Goal: Task Accomplishment & Management: Use online tool/utility

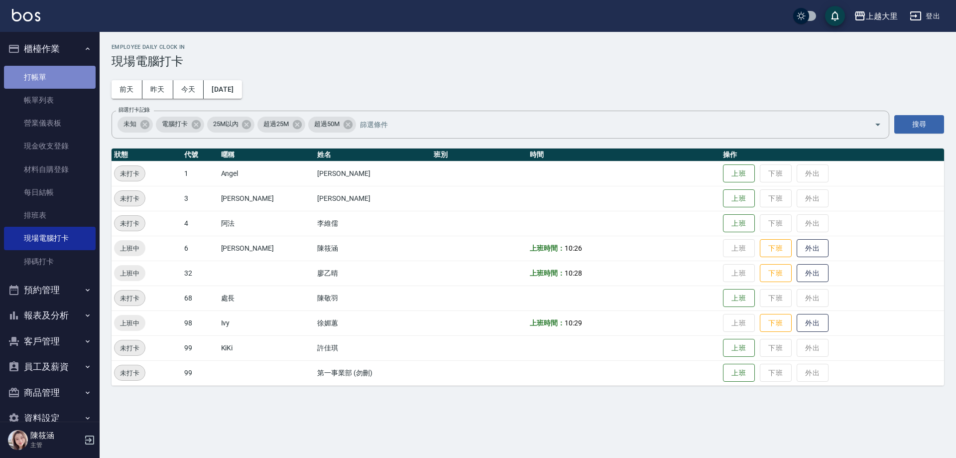
click at [54, 83] on link "打帳單" at bounding box center [50, 77] width 92 height 23
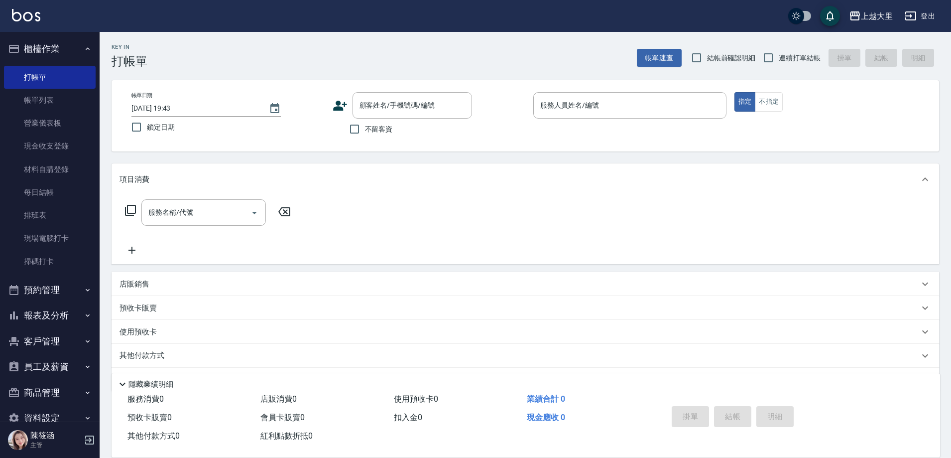
click at [713, 59] on span "結帳前確認明細" at bounding box center [731, 58] width 49 height 10
click at [707, 59] on input "結帳前確認明細" at bounding box center [696, 57] width 21 height 21
checkbox input "true"
click at [790, 56] on span "連續打單結帳" at bounding box center [800, 58] width 42 height 10
click at [779, 56] on input "連續打單結帳" at bounding box center [768, 57] width 21 height 21
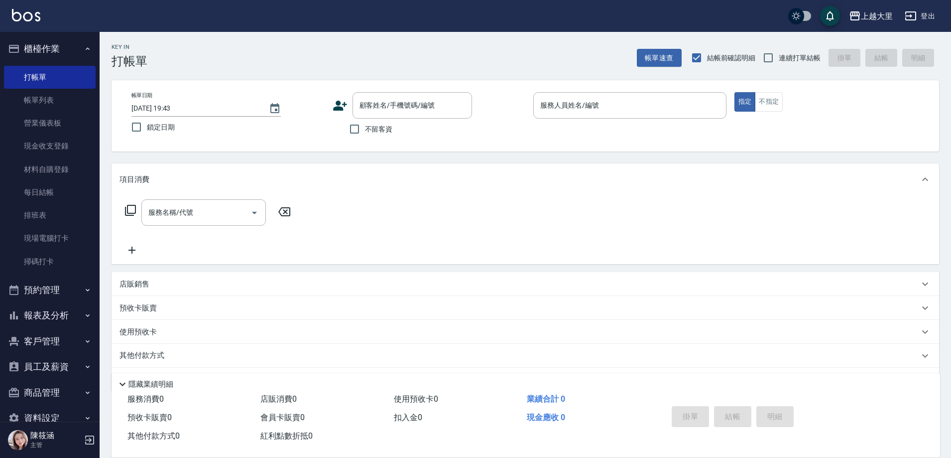
checkbox input "true"
click at [376, 129] on span "不留客資" at bounding box center [379, 129] width 28 height 10
click at [365, 129] on input "不留客資" at bounding box center [354, 128] width 21 height 21
checkbox input "true"
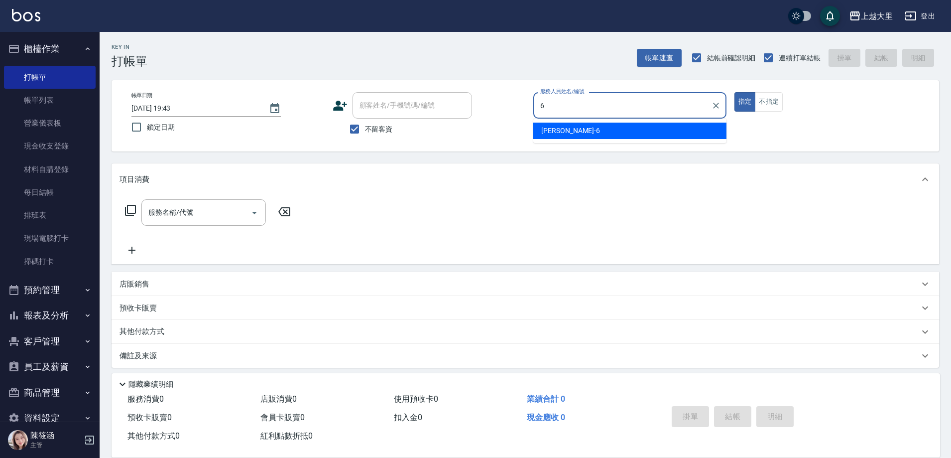
type input "[PERSON_NAME]比-6"
type button "true"
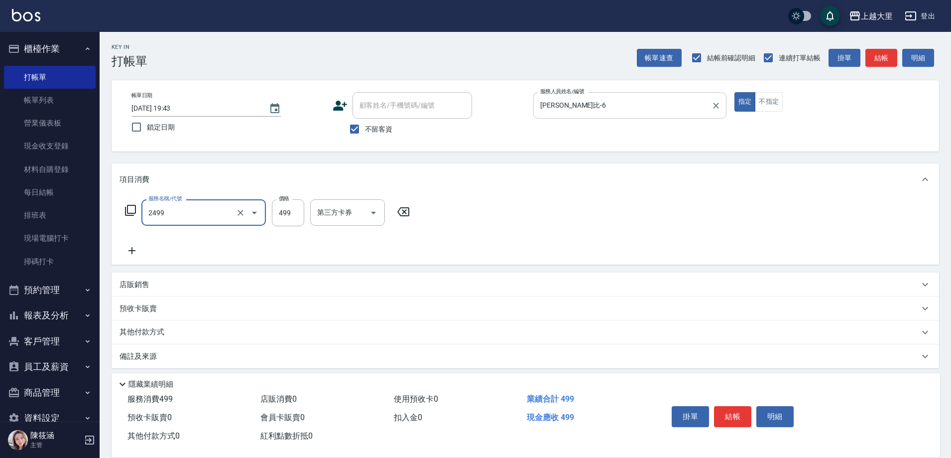
type input "499洗剪(2499)"
type input "500"
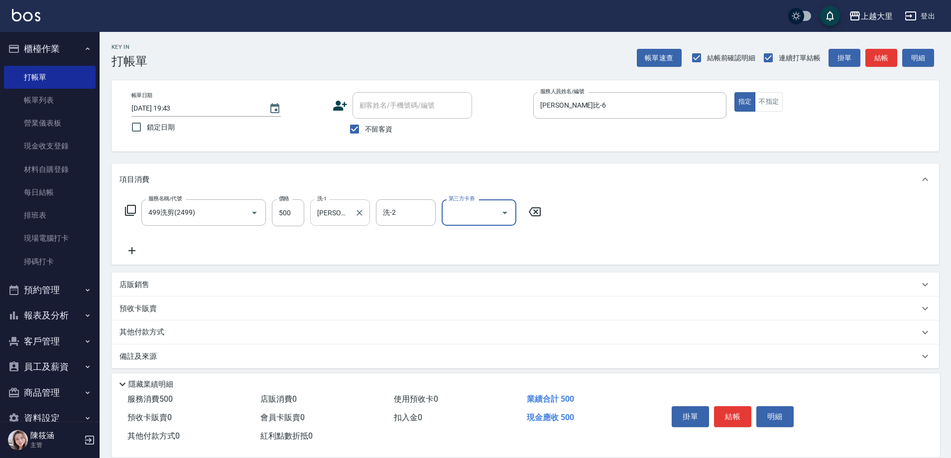
click at [365, 220] on div "[PERSON_NAME]32 洗-1" at bounding box center [340, 212] width 60 height 26
type input "廖"
type input "Ivy-98"
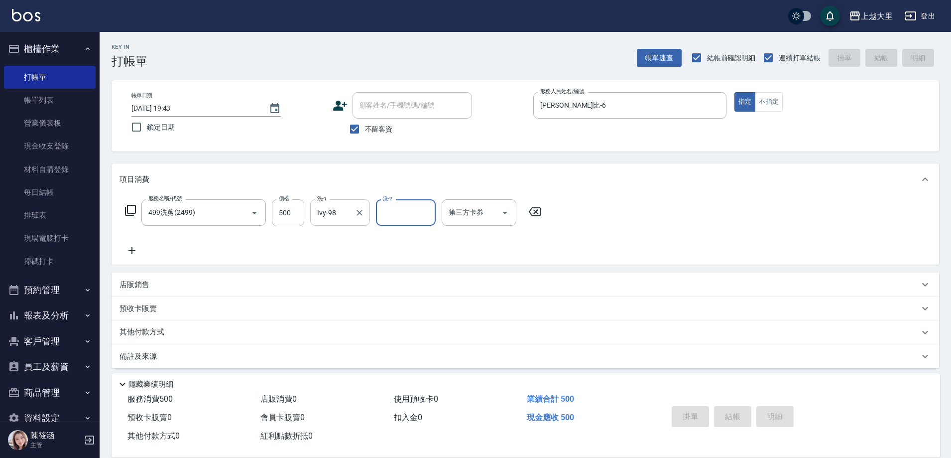
type input "[DATE] 19:44"
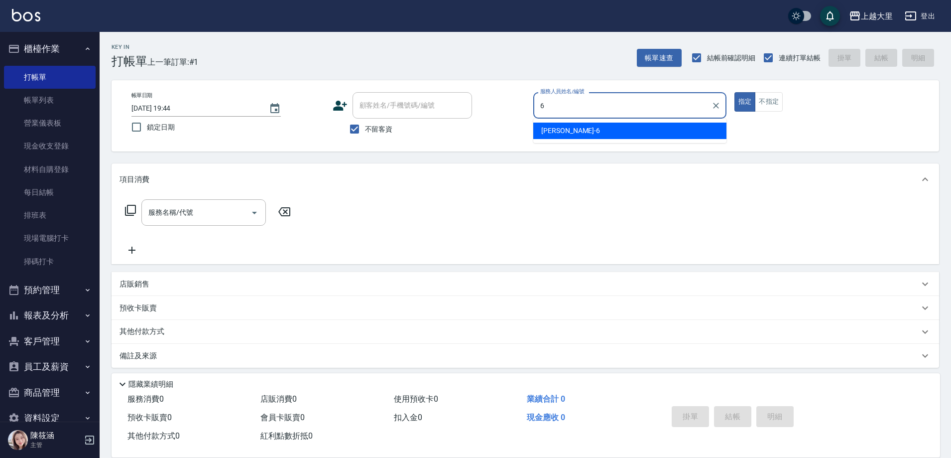
type input "[PERSON_NAME]比-6"
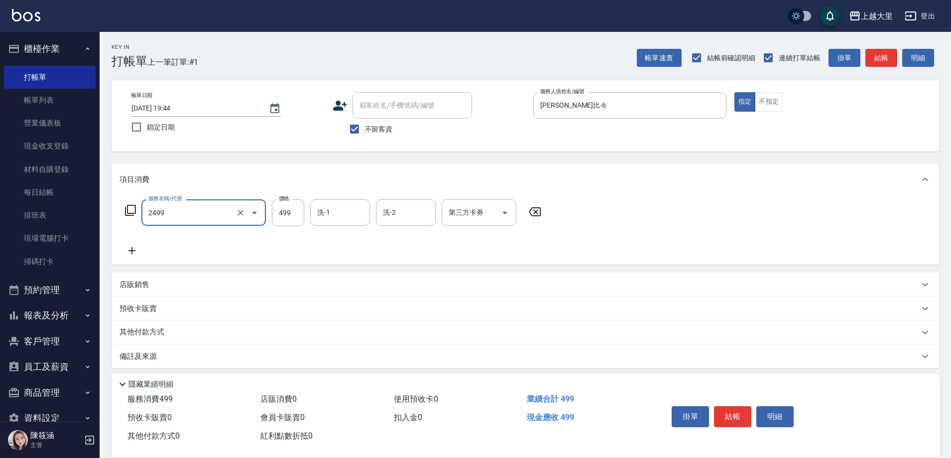
type input "499洗剪(2499)"
type input "500"
type input "[PERSON_NAME]-32"
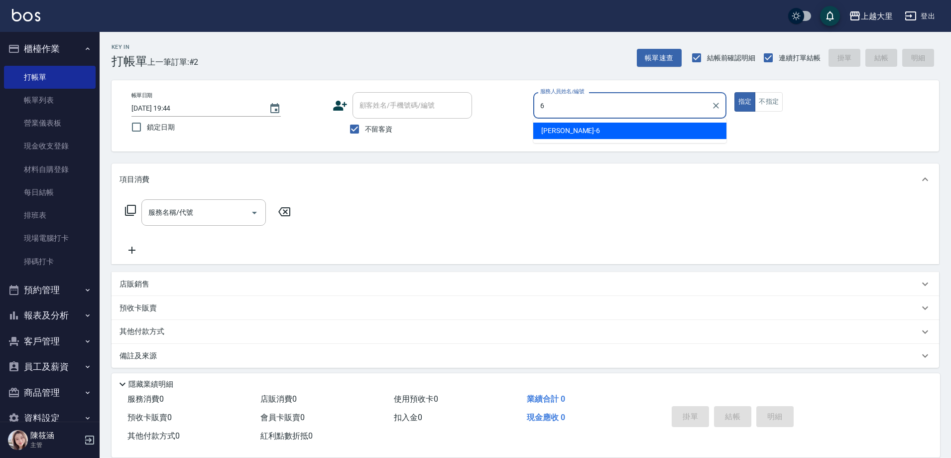
type input "[PERSON_NAME]比-6"
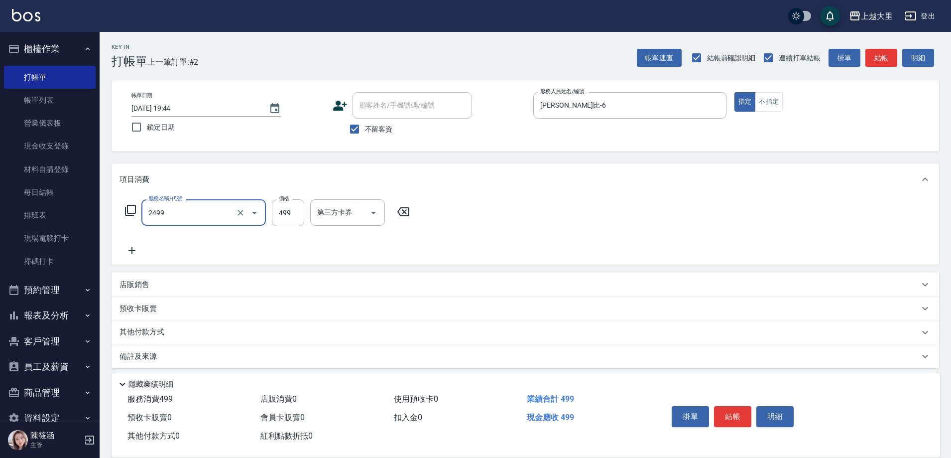
type input "499洗剪(2499)"
type input "500"
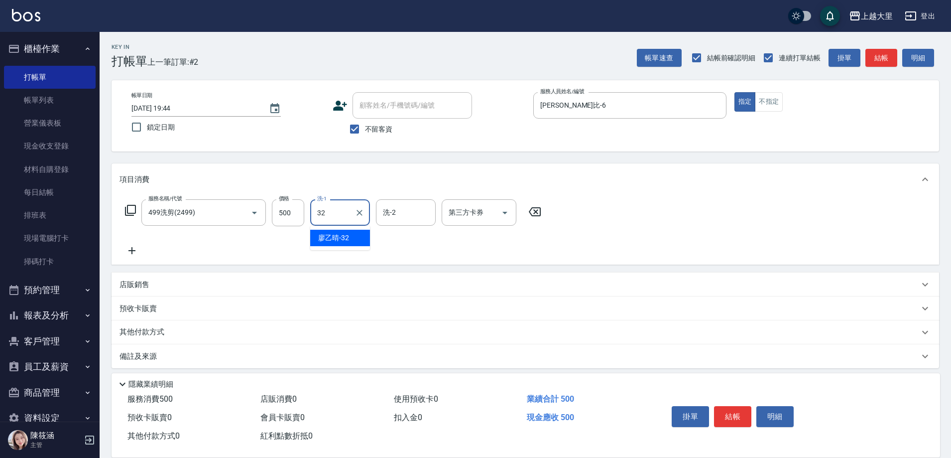
type input "[PERSON_NAME]-32"
click at [499, 211] on icon "Open" at bounding box center [505, 213] width 12 height 12
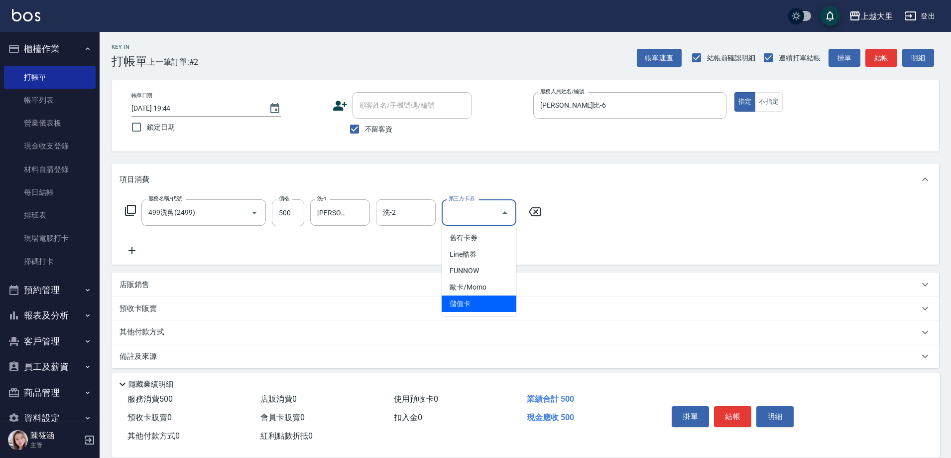
click at [483, 295] on span "儲值卡" at bounding box center [479, 303] width 75 height 16
type input "儲值卡"
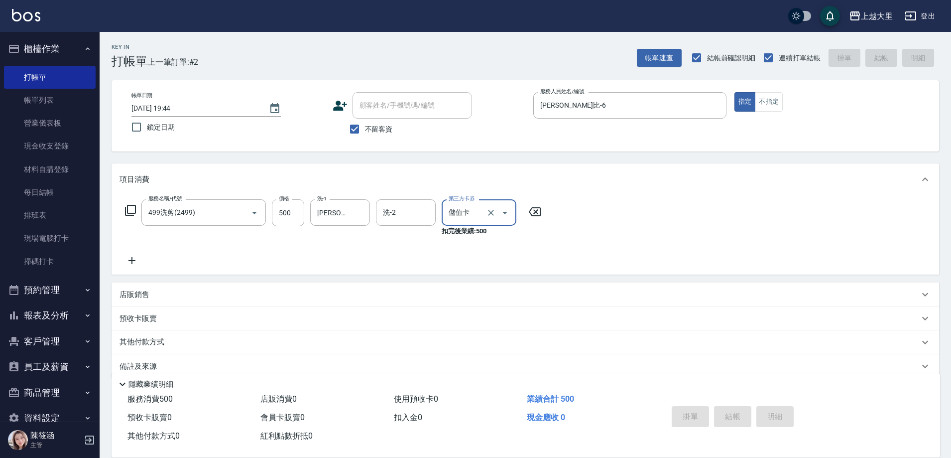
type input "[DATE] 19:45"
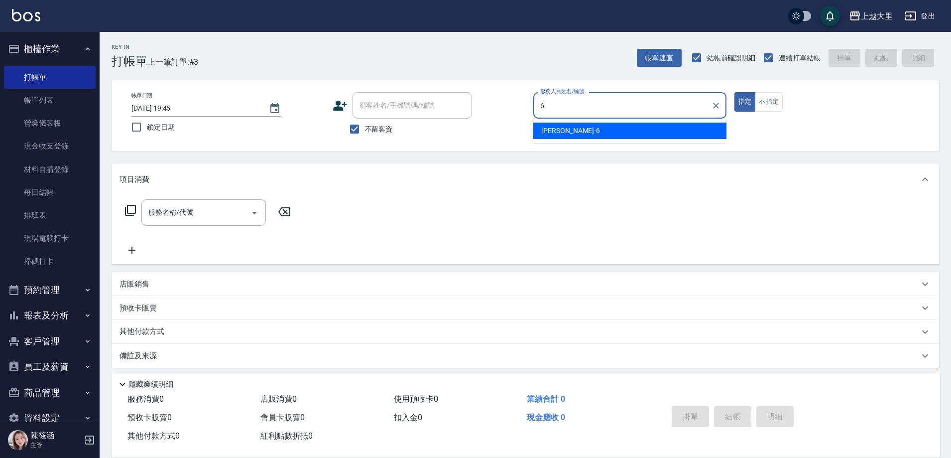
type input "[PERSON_NAME]比-6"
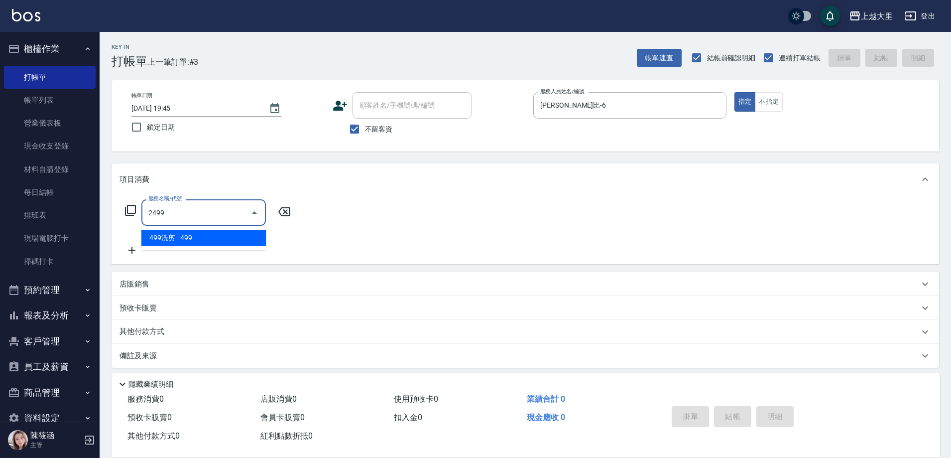
type input "499洗剪(2499)"
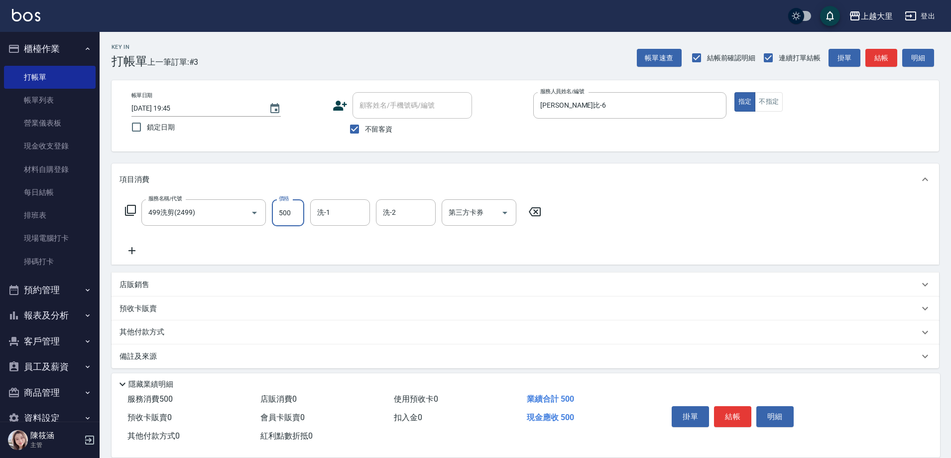
type input "500"
type input "Ivy-98"
click at [502, 214] on icon "Open" at bounding box center [505, 213] width 12 height 12
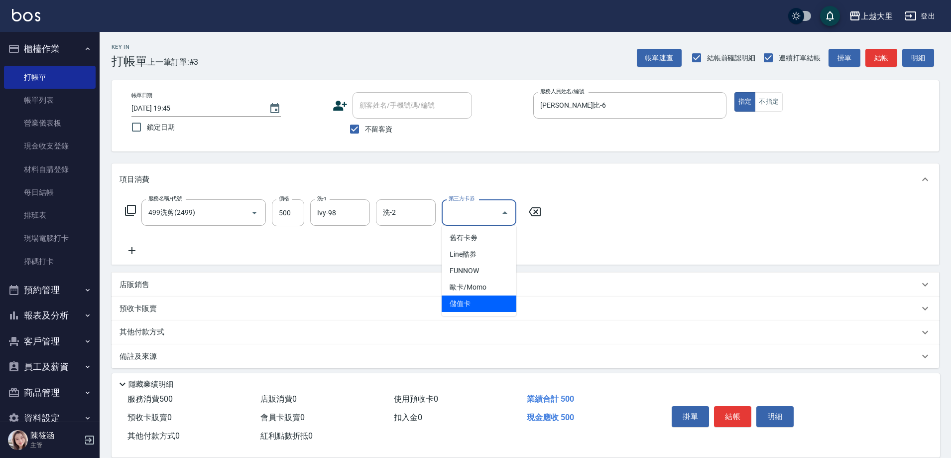
click at [498, 296] on span "儲值卡" at bounding box center [479, 303] width 75 height 16
type input "儲值卡"
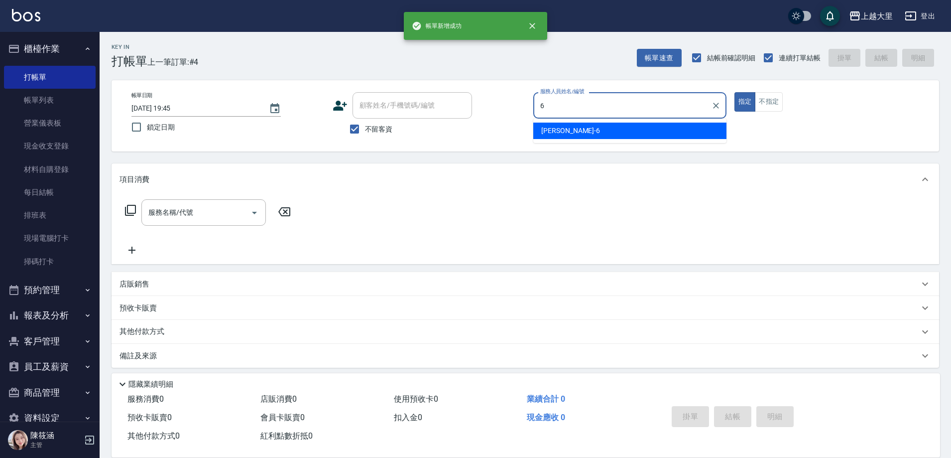
type input "[PERSON_NAME]比-6"
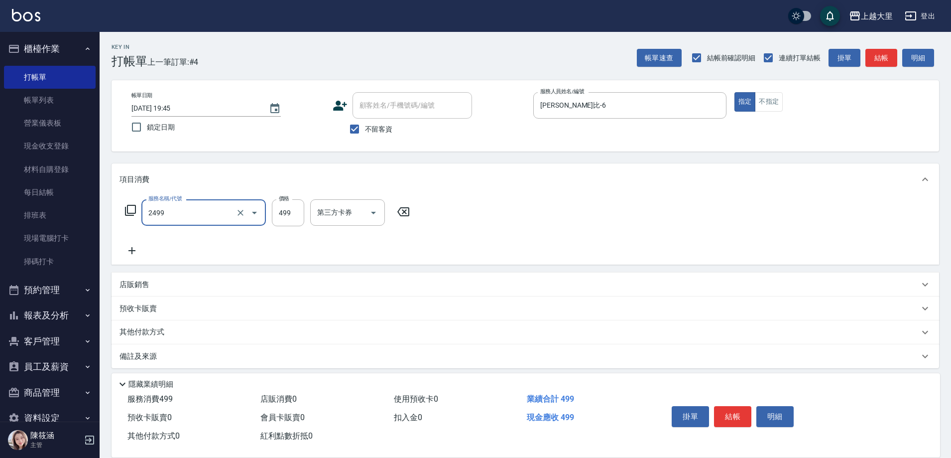
type input "499洗剪(2499)"
type input "500"
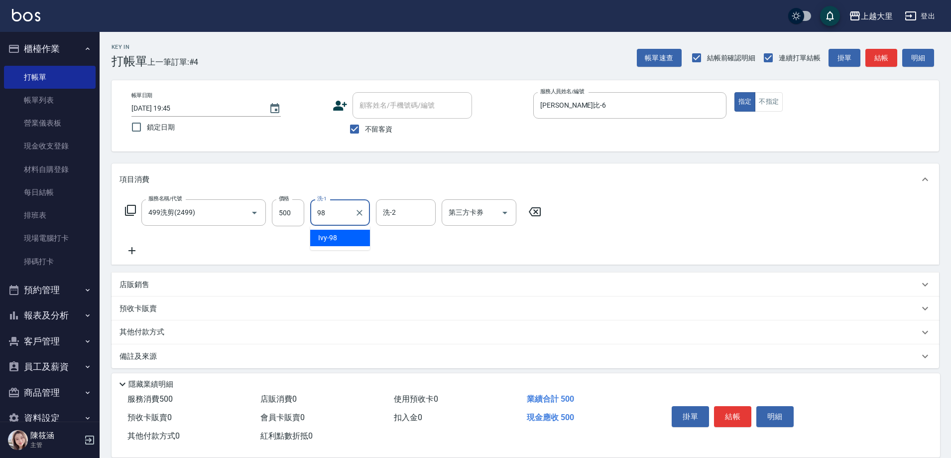
type input "Ivy-98"
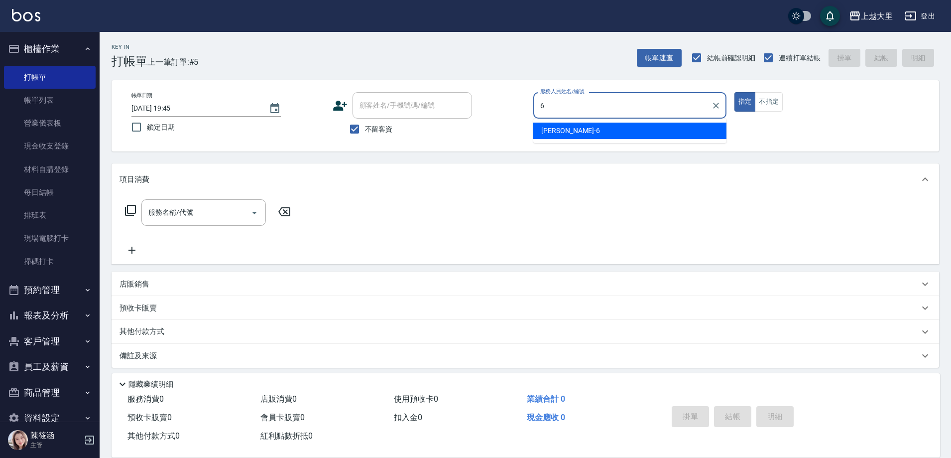
type input "[PERSON_NAME]比-6"
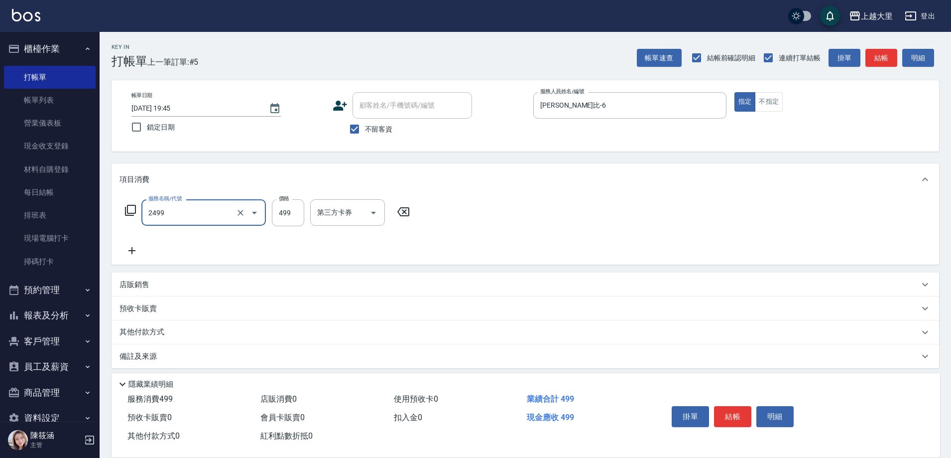
type input "499洗剪(2499)"
type input "500"
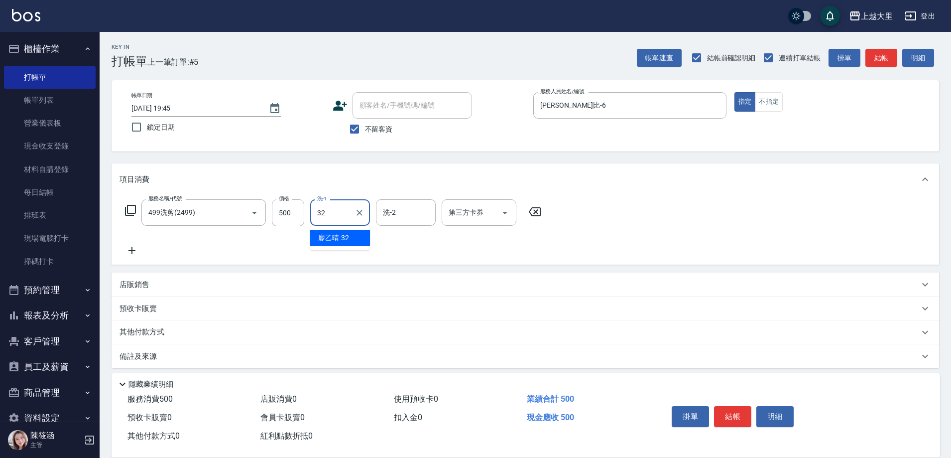
type input "[PERSON_NAME]-32"
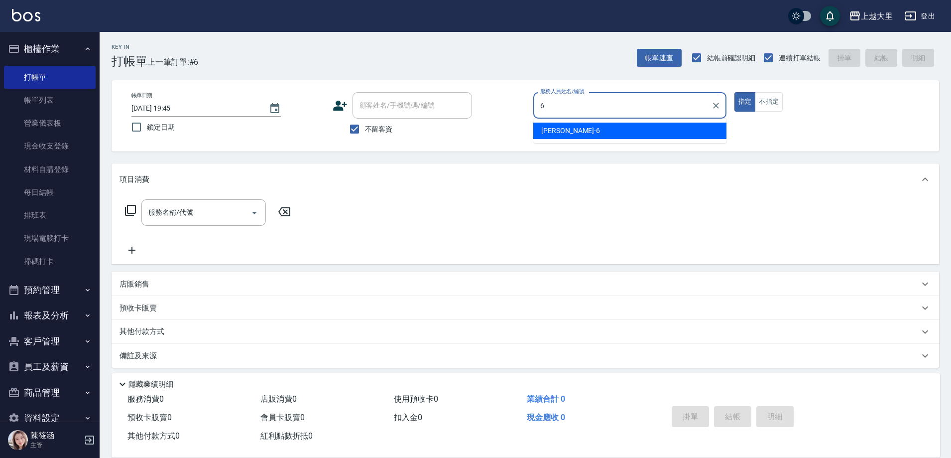
type input "[PERSON_NAME]比-6"
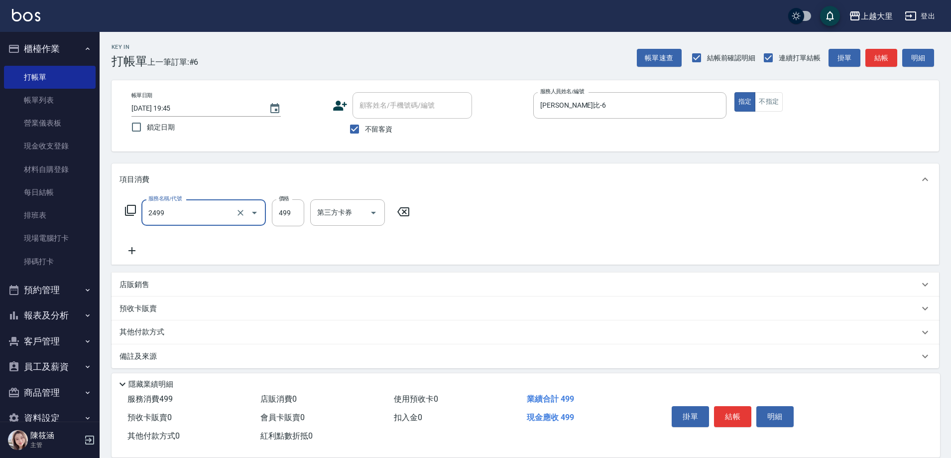
type input "499洗剪(2499)"
type input "500"
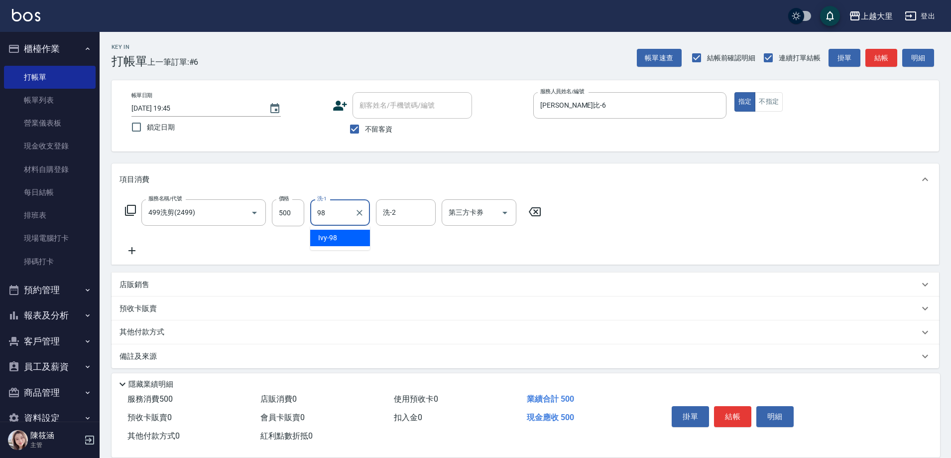
type input "Ivy-98"
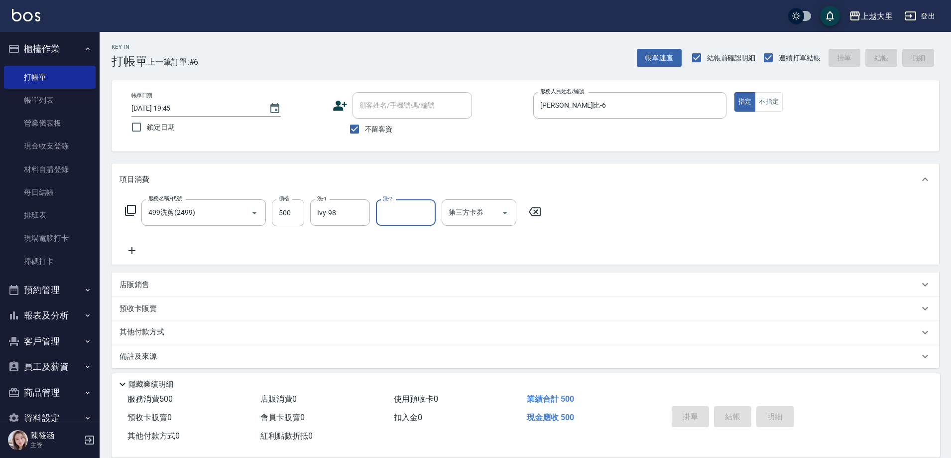
type input "[DATE] 19:46"
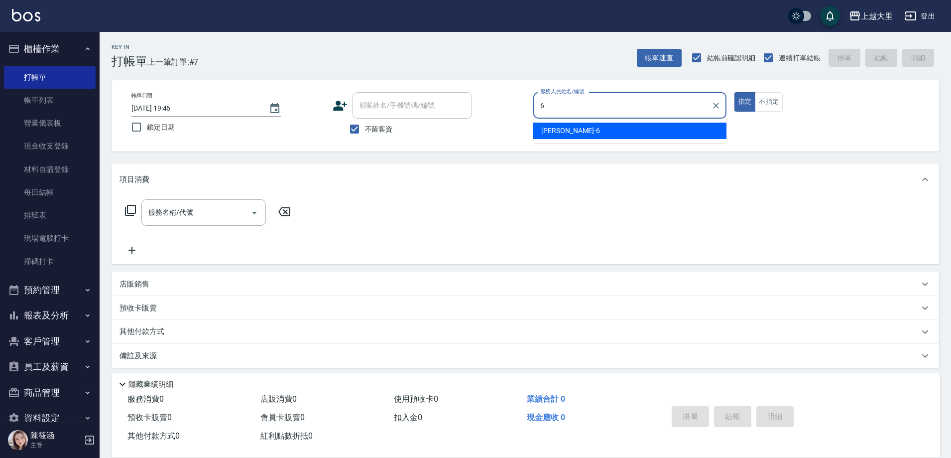
type input "[PERSON_NAME]比-6"
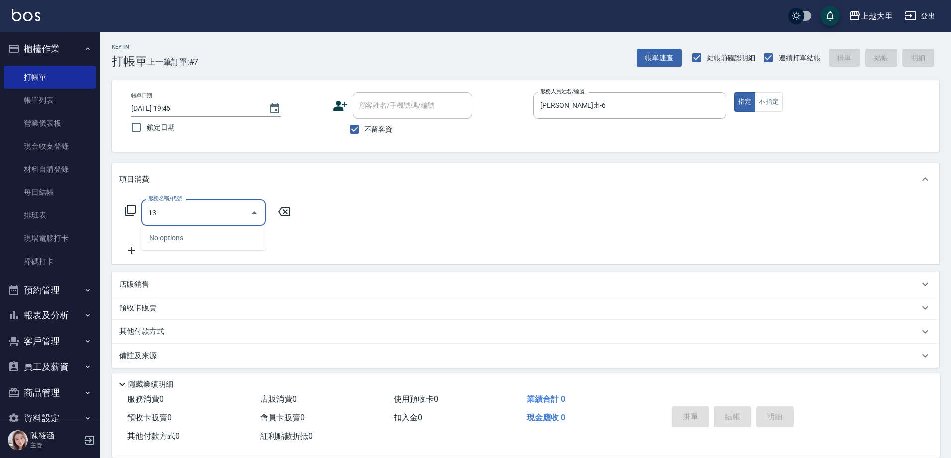
type input "1"
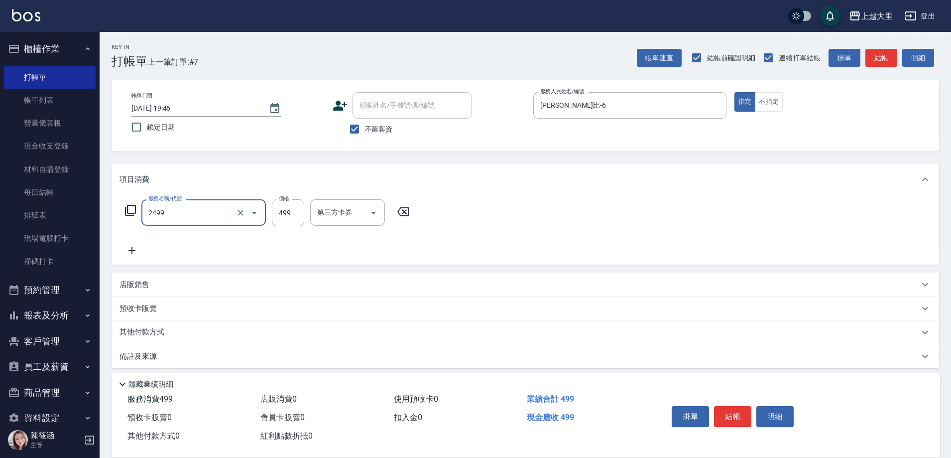
type input "499洗剪(2499)"
type input "500"
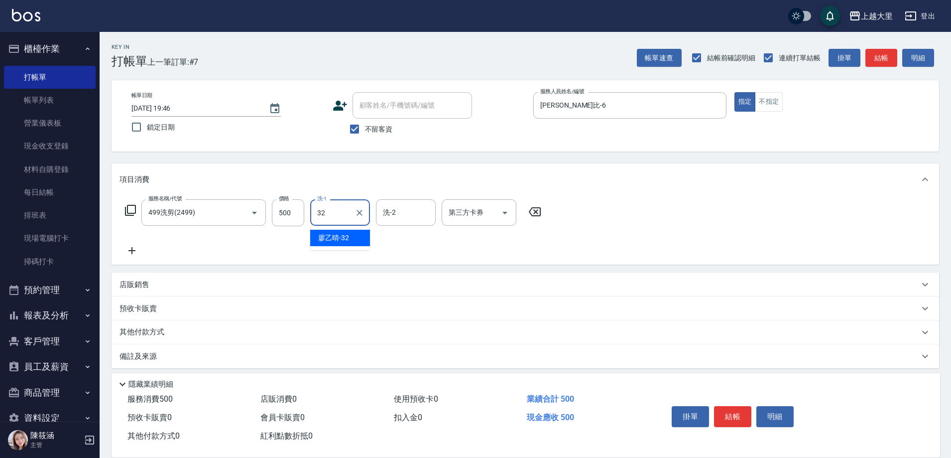
type input "[PERSON_NAME]-32"
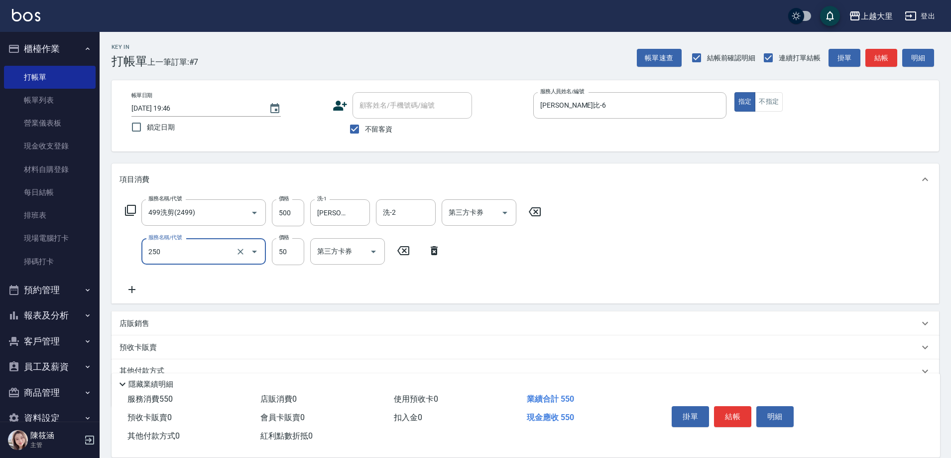
type input "剪[PERSON_NAME]50(250)"
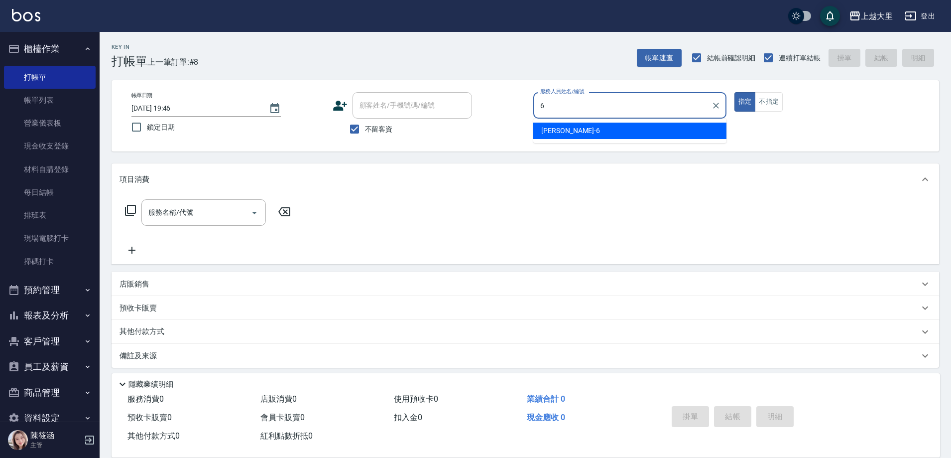
type input "[PERSON_NAME]比-6"
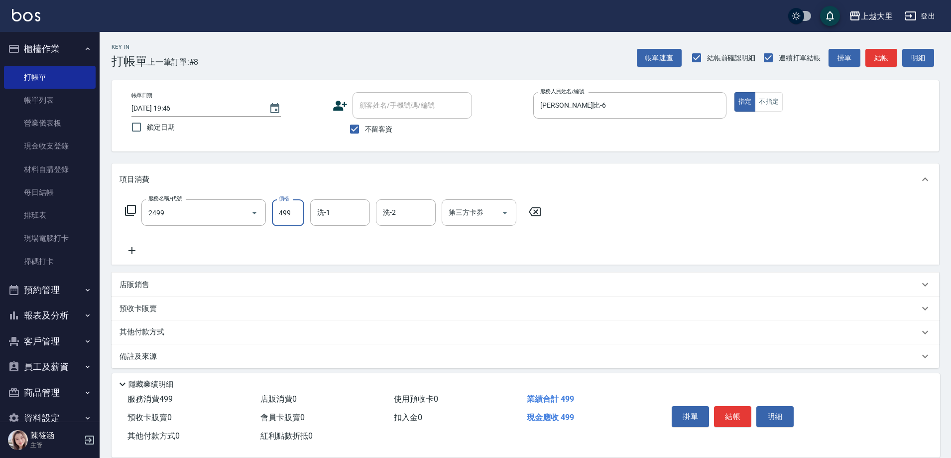
type input "499洗剪(2499)"
type input "500"
type input "Ivy-98"
click at [498, 213] on button "Open" at bounding box center [505, 213] width 16 height 16
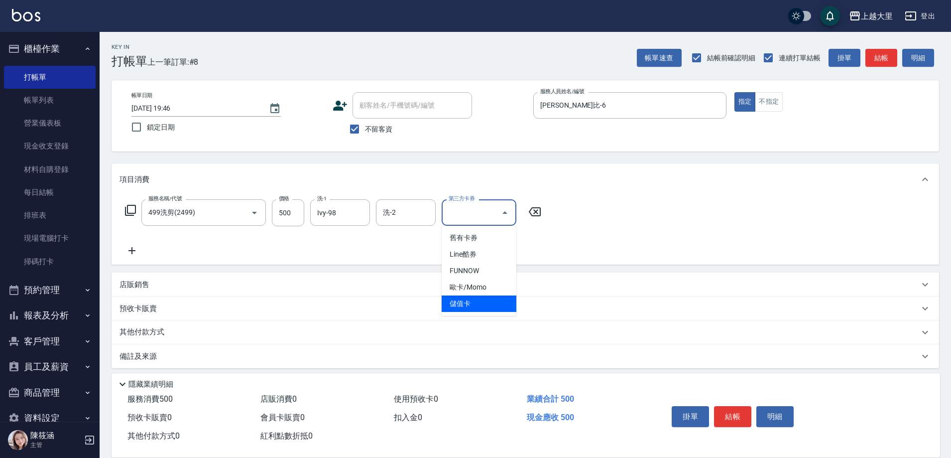
click at [499, 307] on span "儲值卡" at bounding box center [479, 303] width 75 height 16
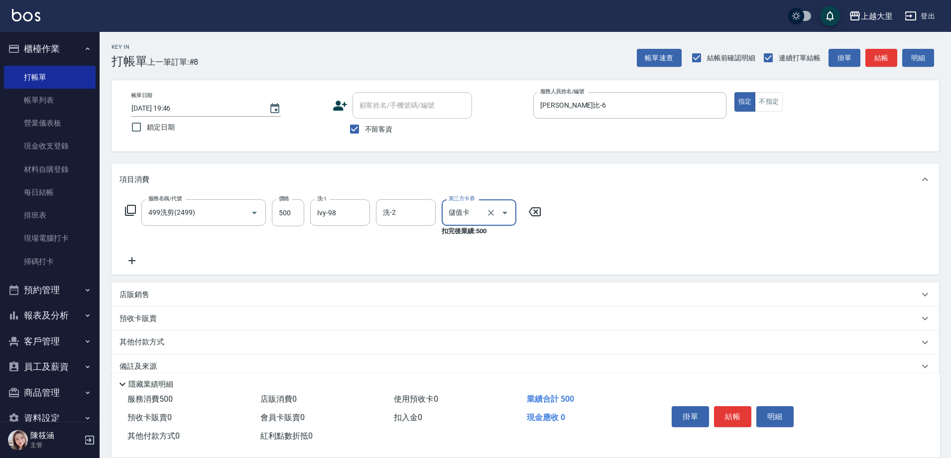
type input "儲值卡"
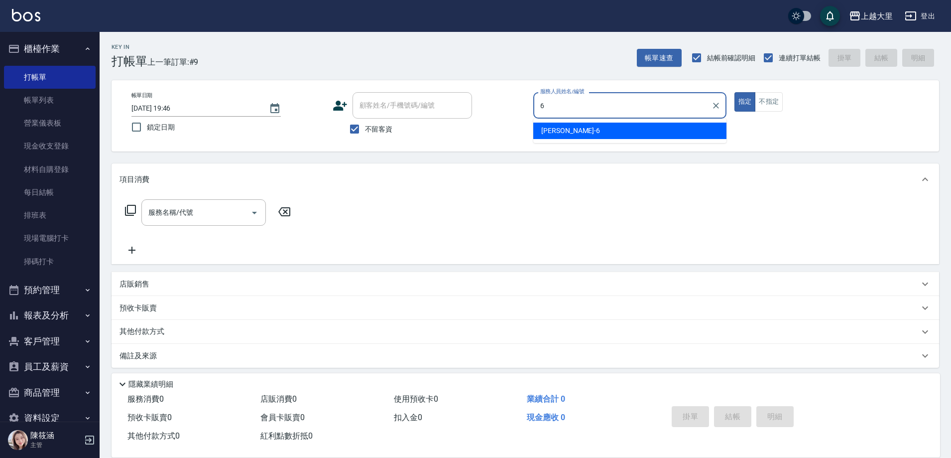
type input "[PERSON_NAME]比-6"
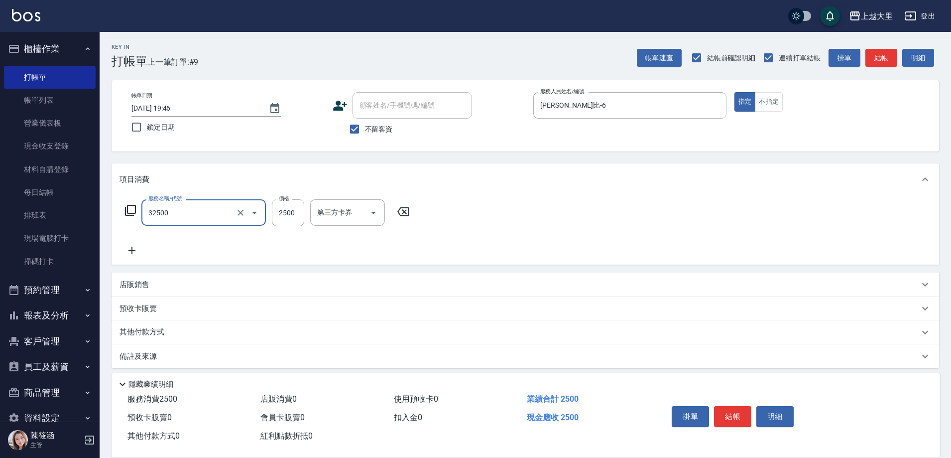
type input "燙髮M(32500)"
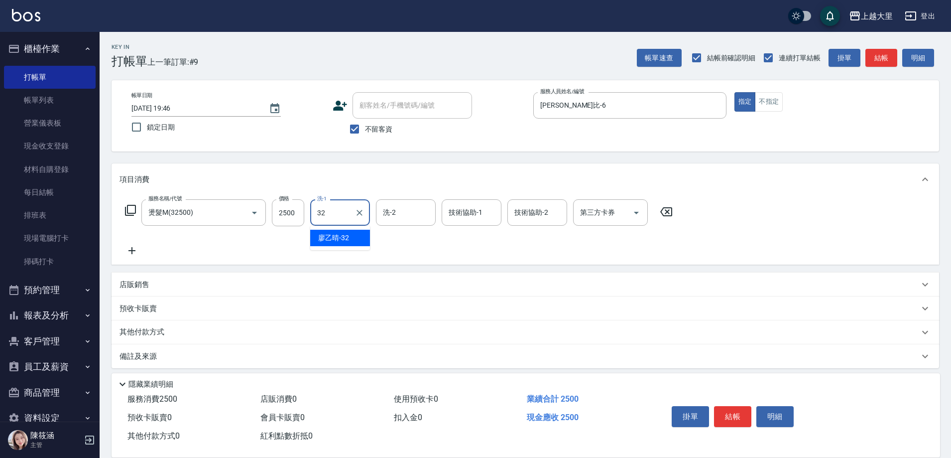
type input "[PERSON_NAME]-32"
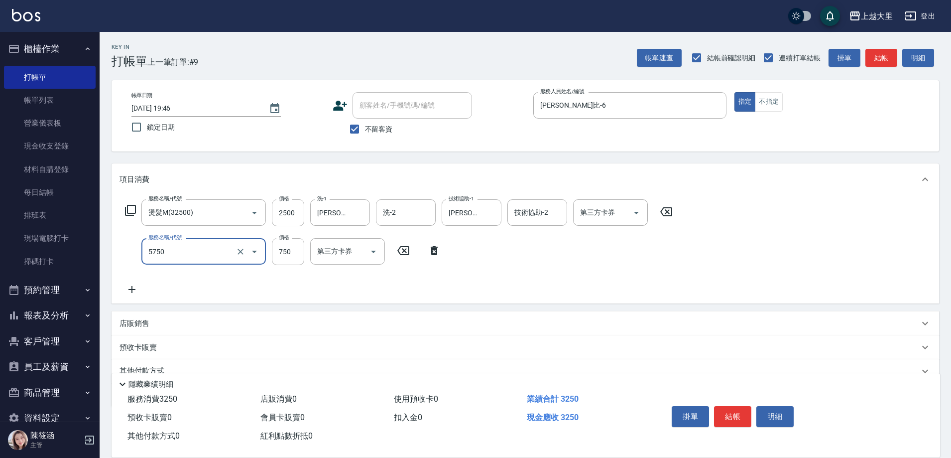
type input "護髮-750(5750)"
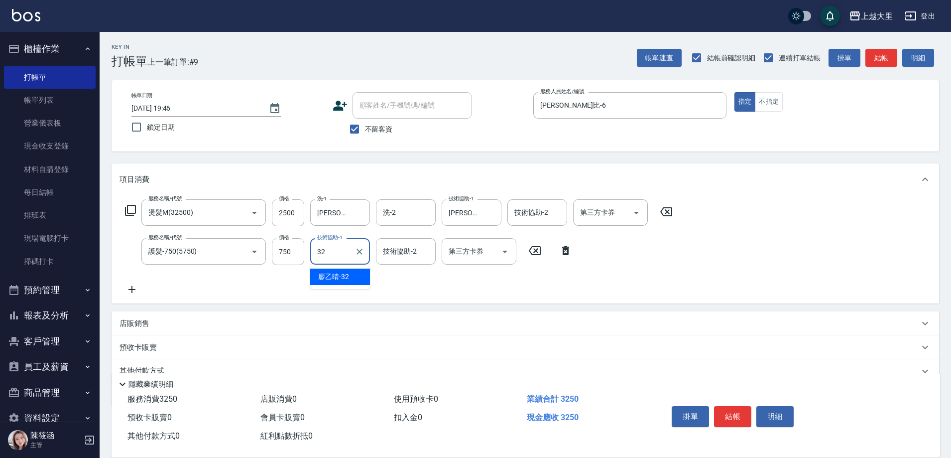
type input "[PERSON_NAME]-32"
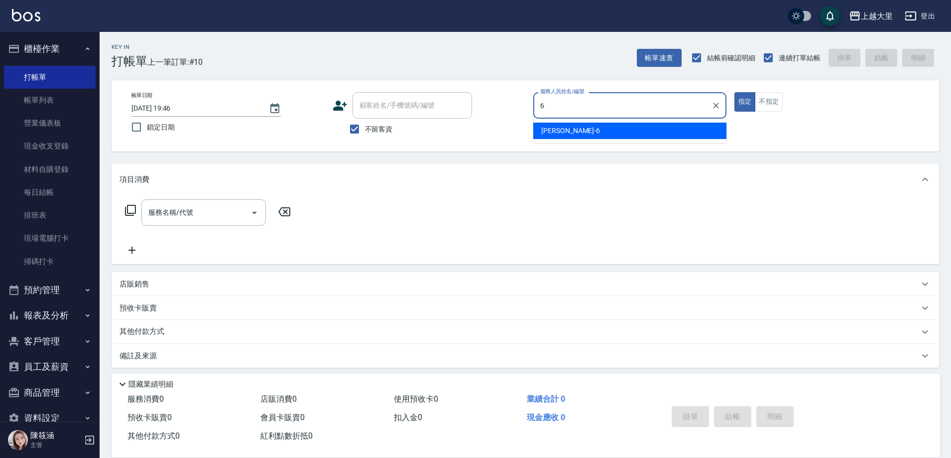
type input "[PERSON_NAME]比-6"
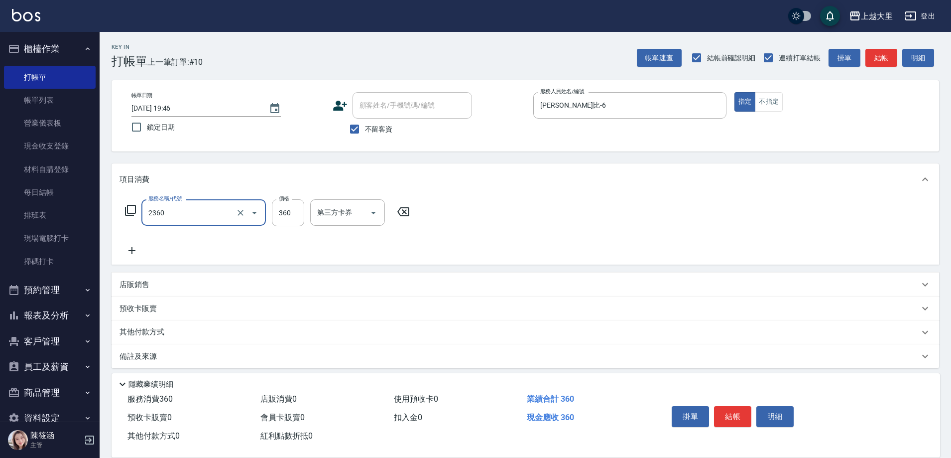
type input "洗+剪360(2360)"
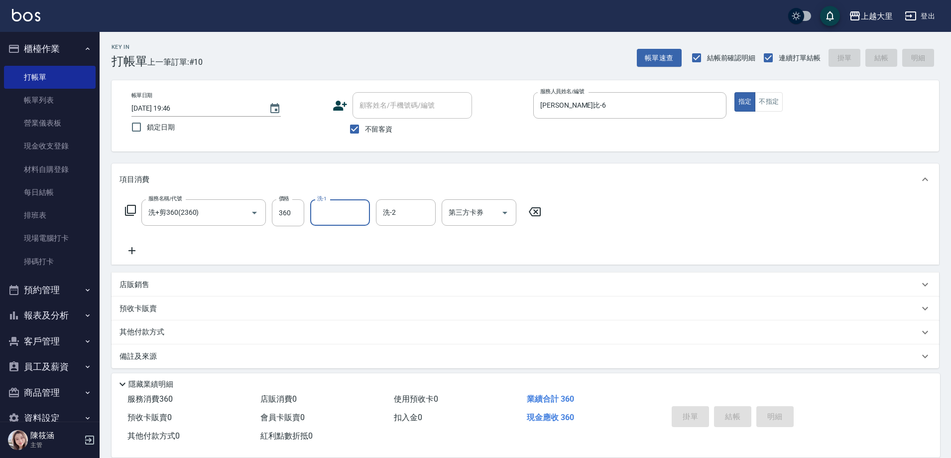
type input "[DATE] 19:47"
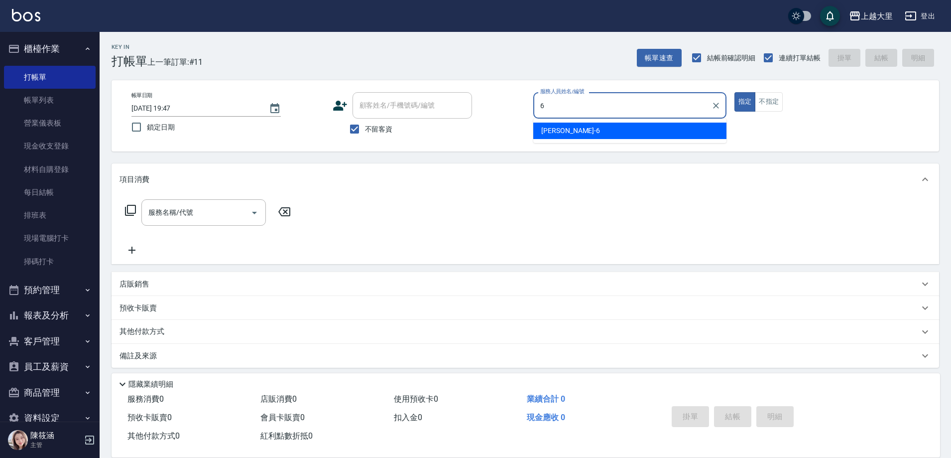
type input "[PERSON_NAME]比-6"
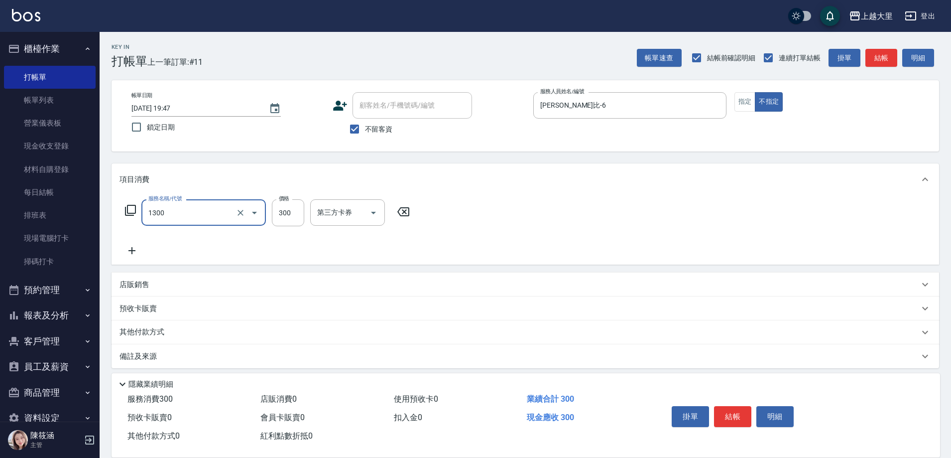
type input "健康洗髮(1300)"
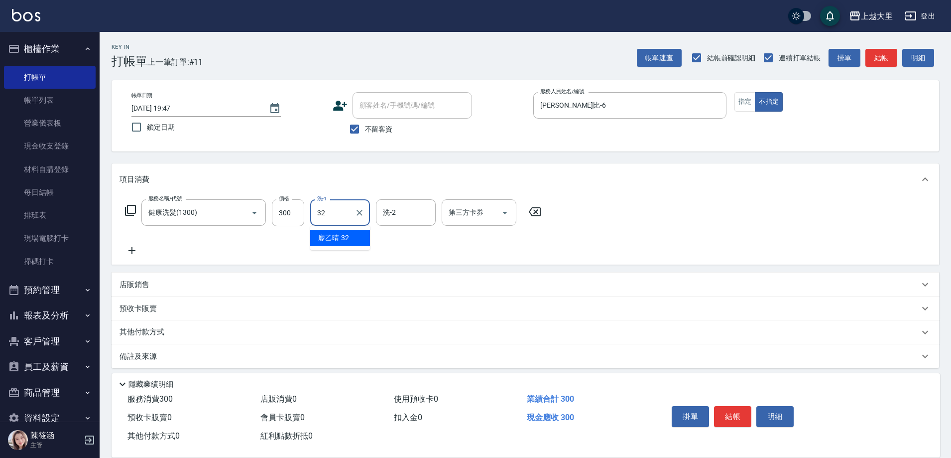
type input "[PERSON_NAME]-32"
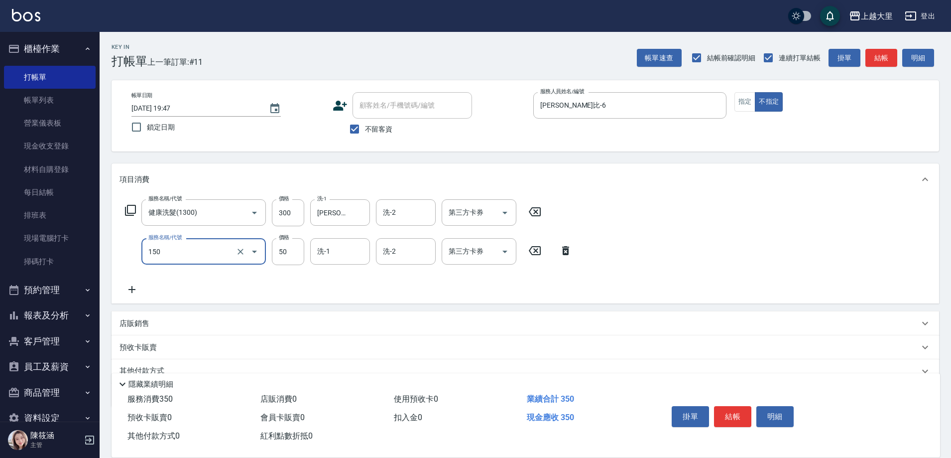
type input "精油50(150)"
type input "[PERSON_NAME]-32"
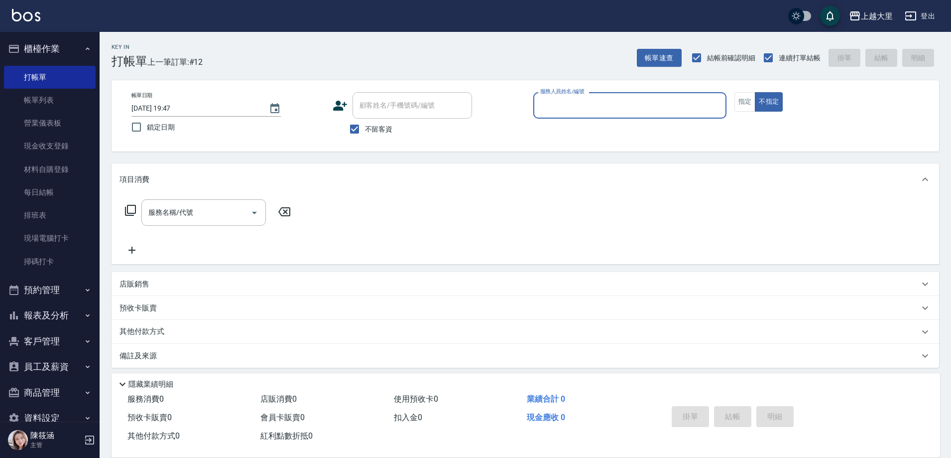
click at [64, 315] on button "報表及分析" at bounding box center [50, 315] width 92 height 26
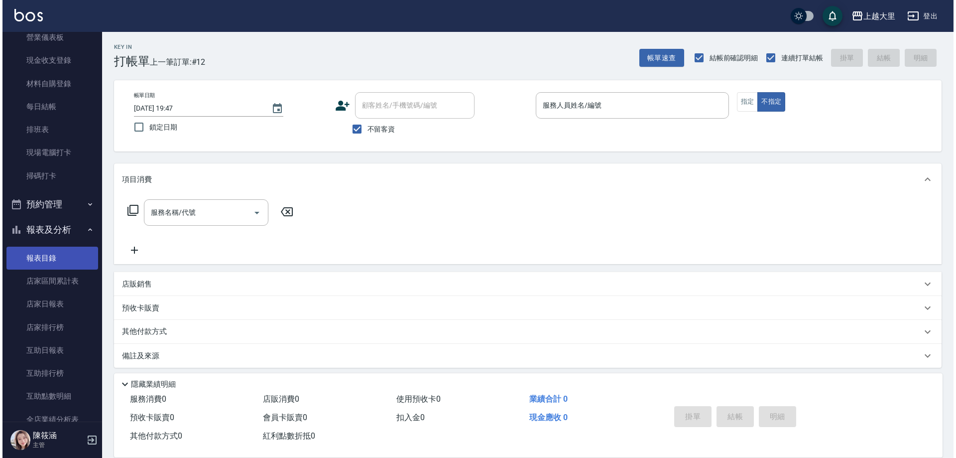
scroll to position [149, 0]
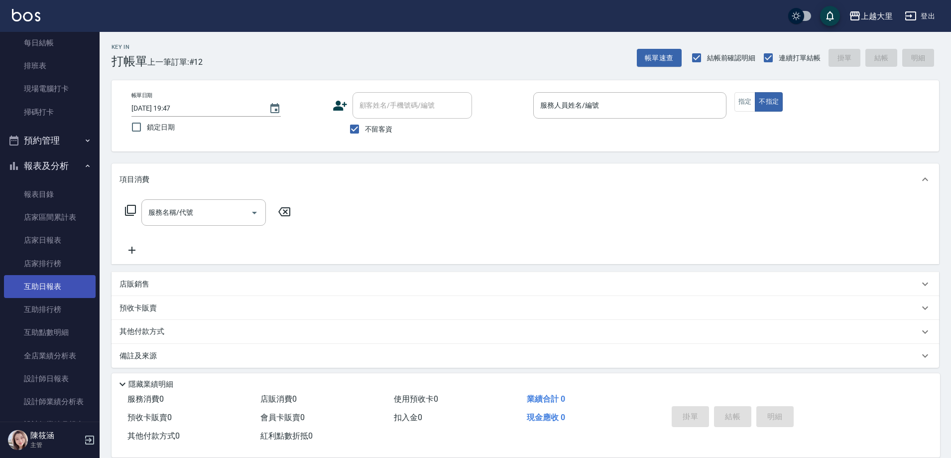
click at [76, 290] on link "互助日報表" at bounding box center [50, 286] width 92 height 23
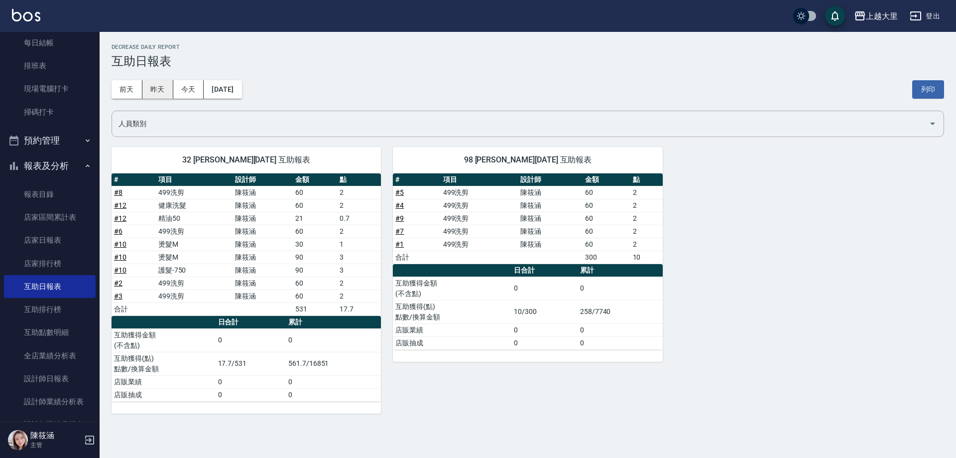
click at [159, 94] on button "昨天" at bounding box center [157, 89] width 31 height 18
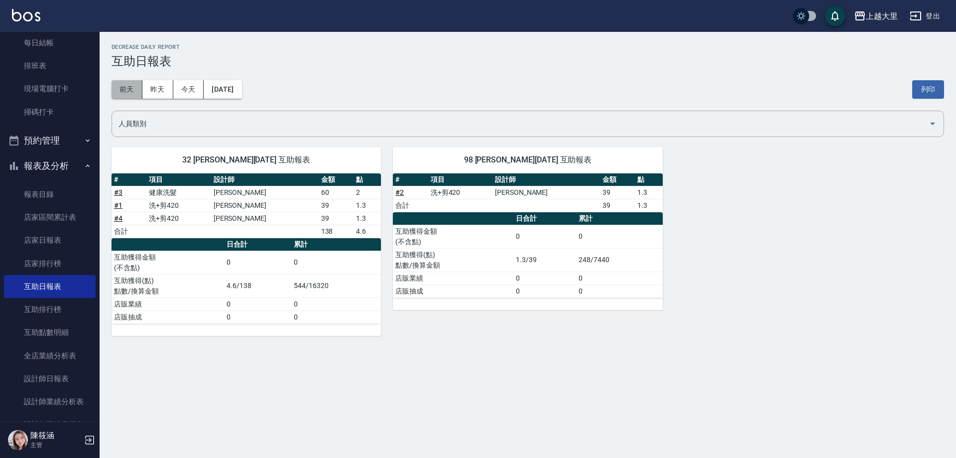
click at [116, 90] on button "前天" at bounding box center [127, 89] width 31 height 18
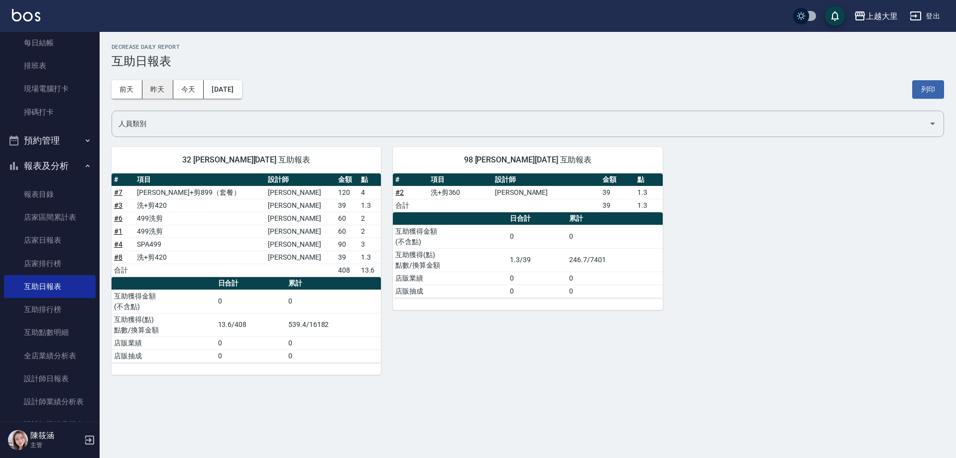
click at [146, 93] on button "昨天" at bounding box center [157, 89] width 31 height 18
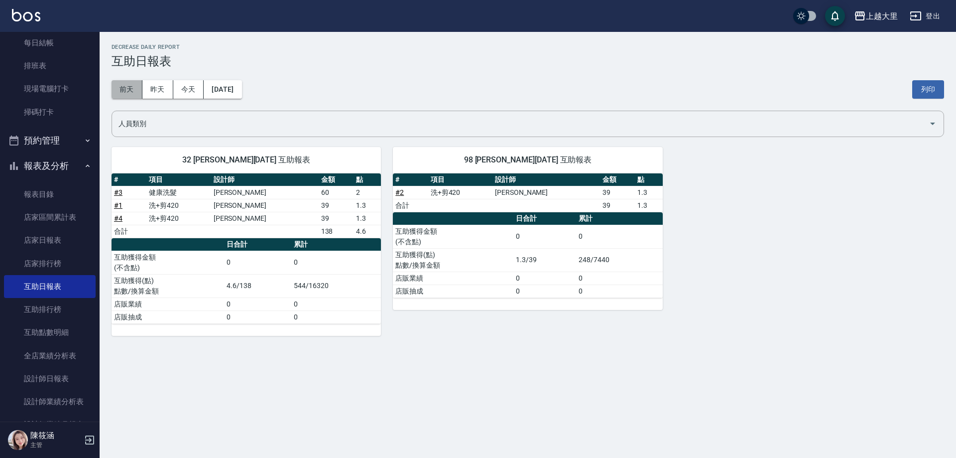
click at [130, 88] on button "前天" at bounding box center [127, 89] width 31 height 18
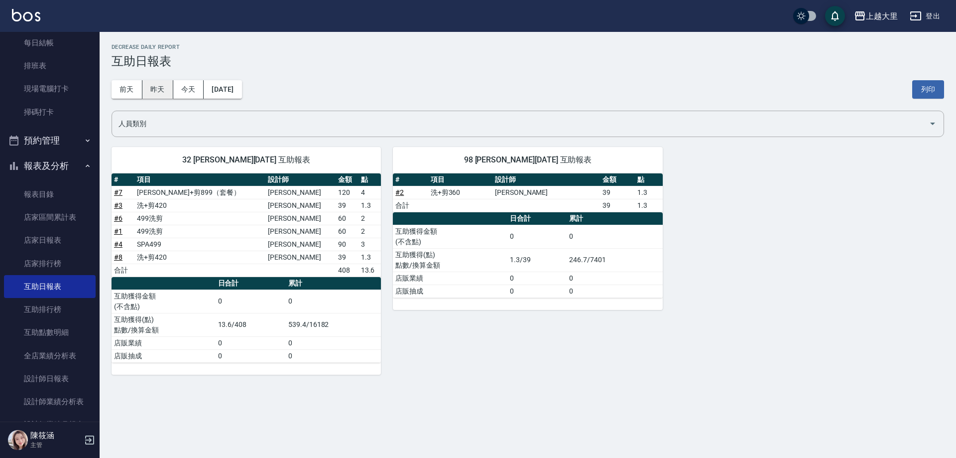
click at [164, 95] on button "昨天" at bounding box center [157, 89] width 31 height 18
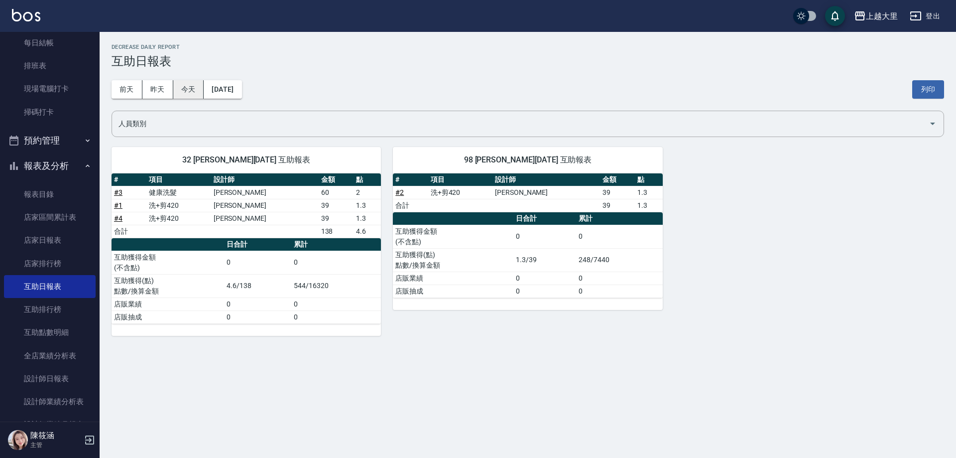
click at [184, 89] on button "今天" at bounding box center [188, 89] width 31 height 18
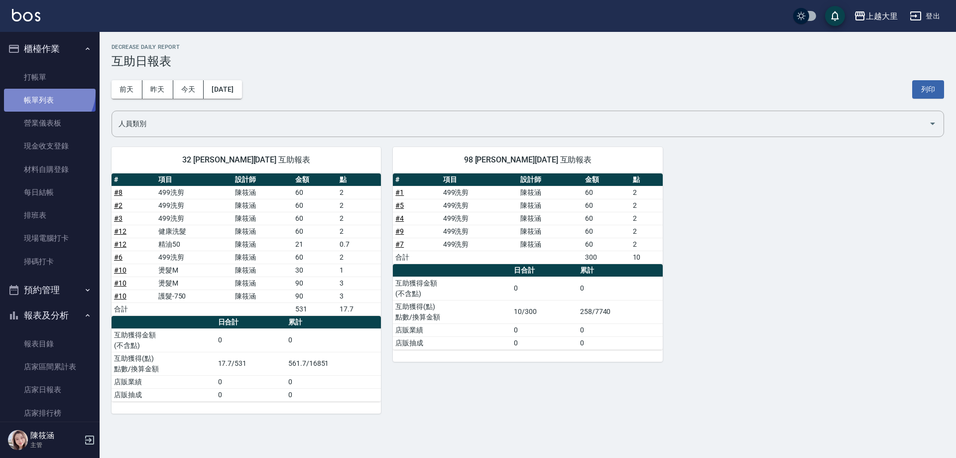
click at [47, 92] on link "帳單列表" at bounding box center [50, 100] width 92 height 23
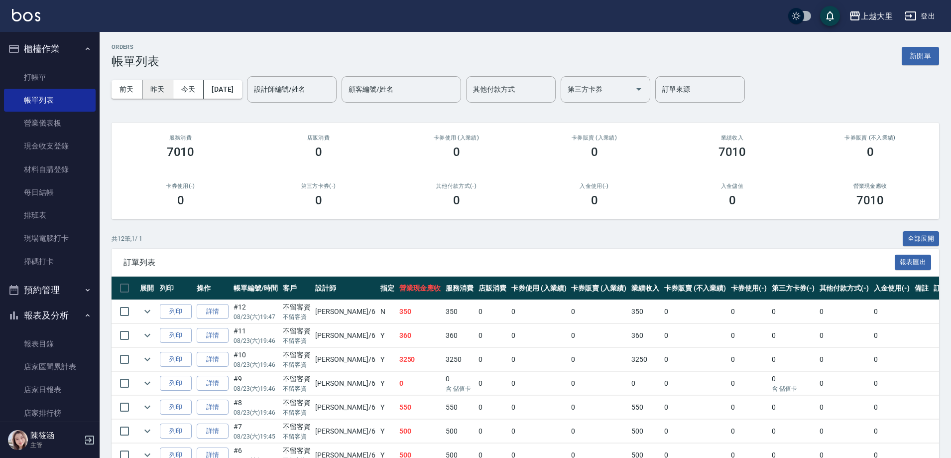
click at [167, 93] on button "昨天" at bounding box center [157, 89] width 31 height 18
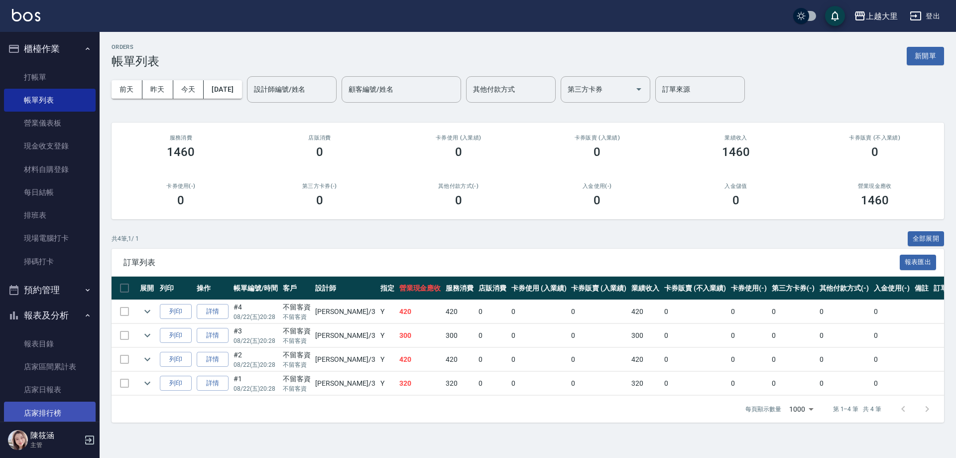
scroll to position [50, 0]
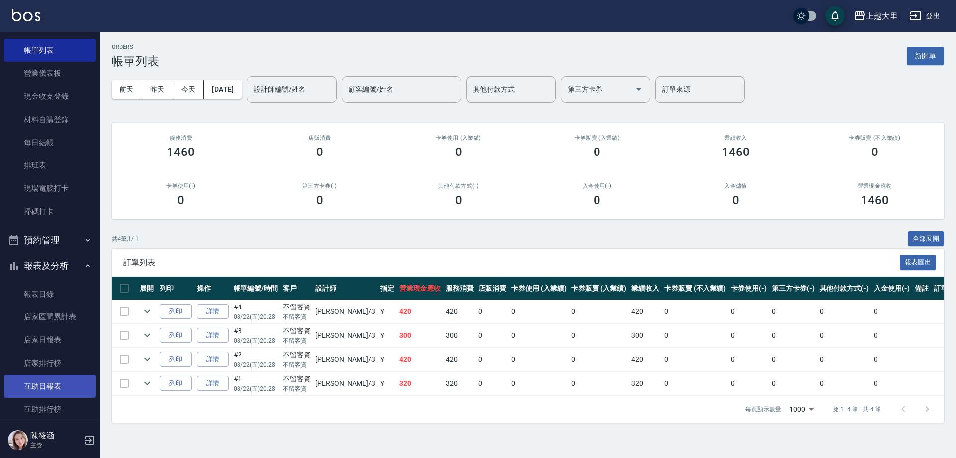
click at [45, 381] on link "互助日報表" at bounding box center [50, 385] width 92 height 23
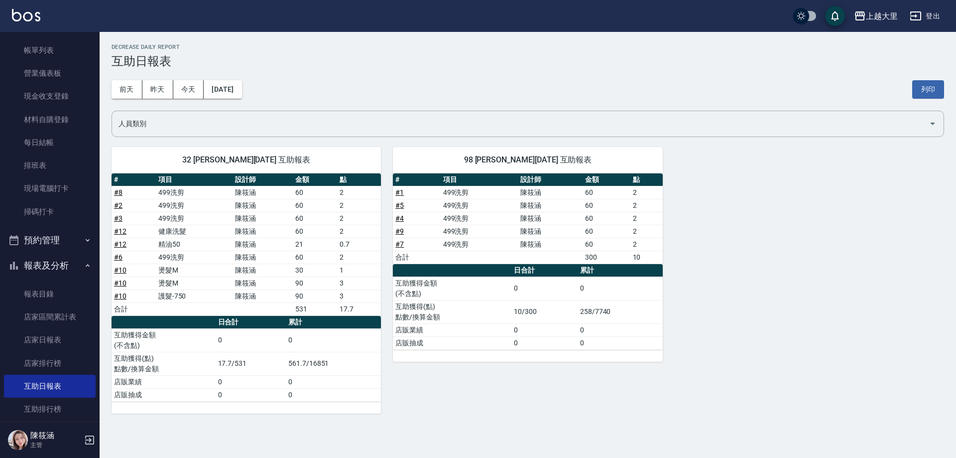
click at [84, 263] on icon "button" at bounding box center [88, 265] width 8 height 8
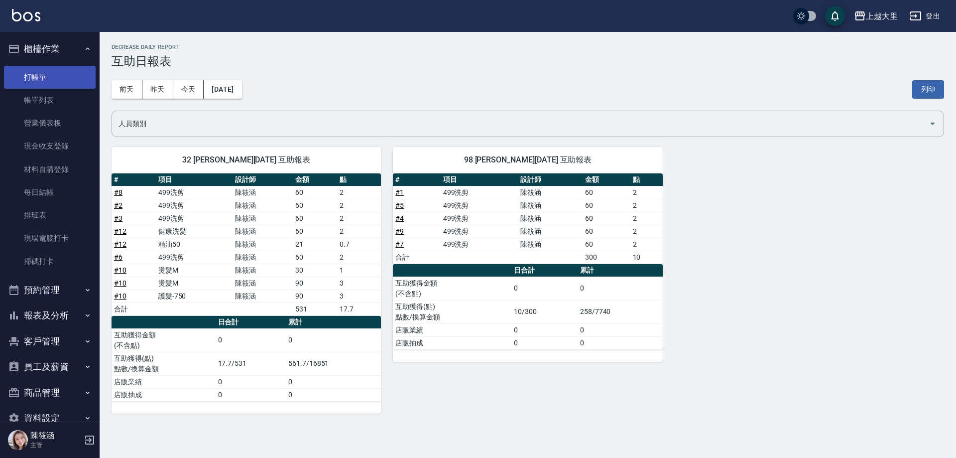
click at [63, 75] on link "打帳單" at bounding box center [50, 77] width 92 height 23
